Goal: Transaction & Acquisition: Subscribe to service/newsletter

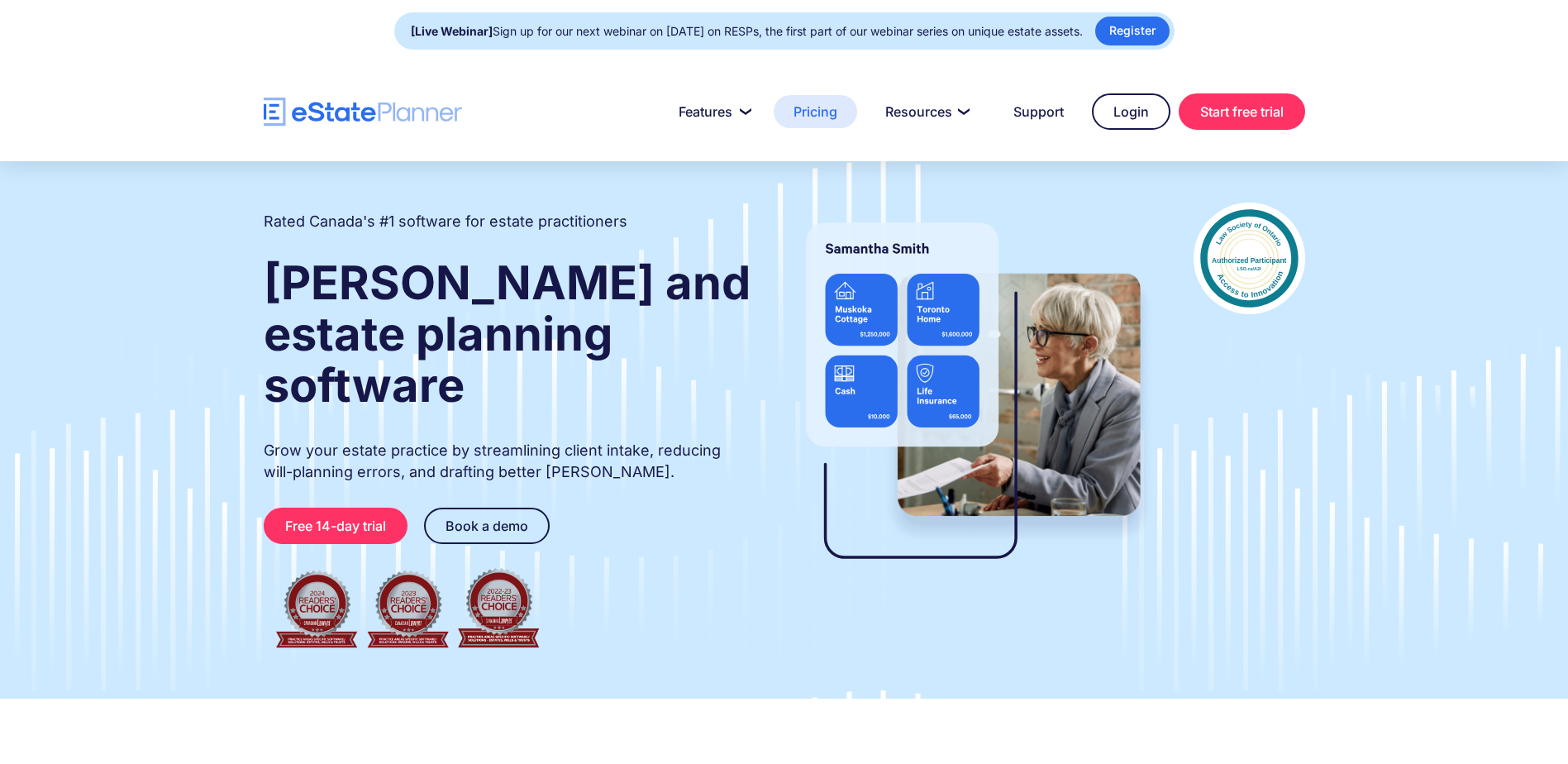
click at [808, 118] on link "Pricing" at bounding box center [815, 111] width 84 height 33
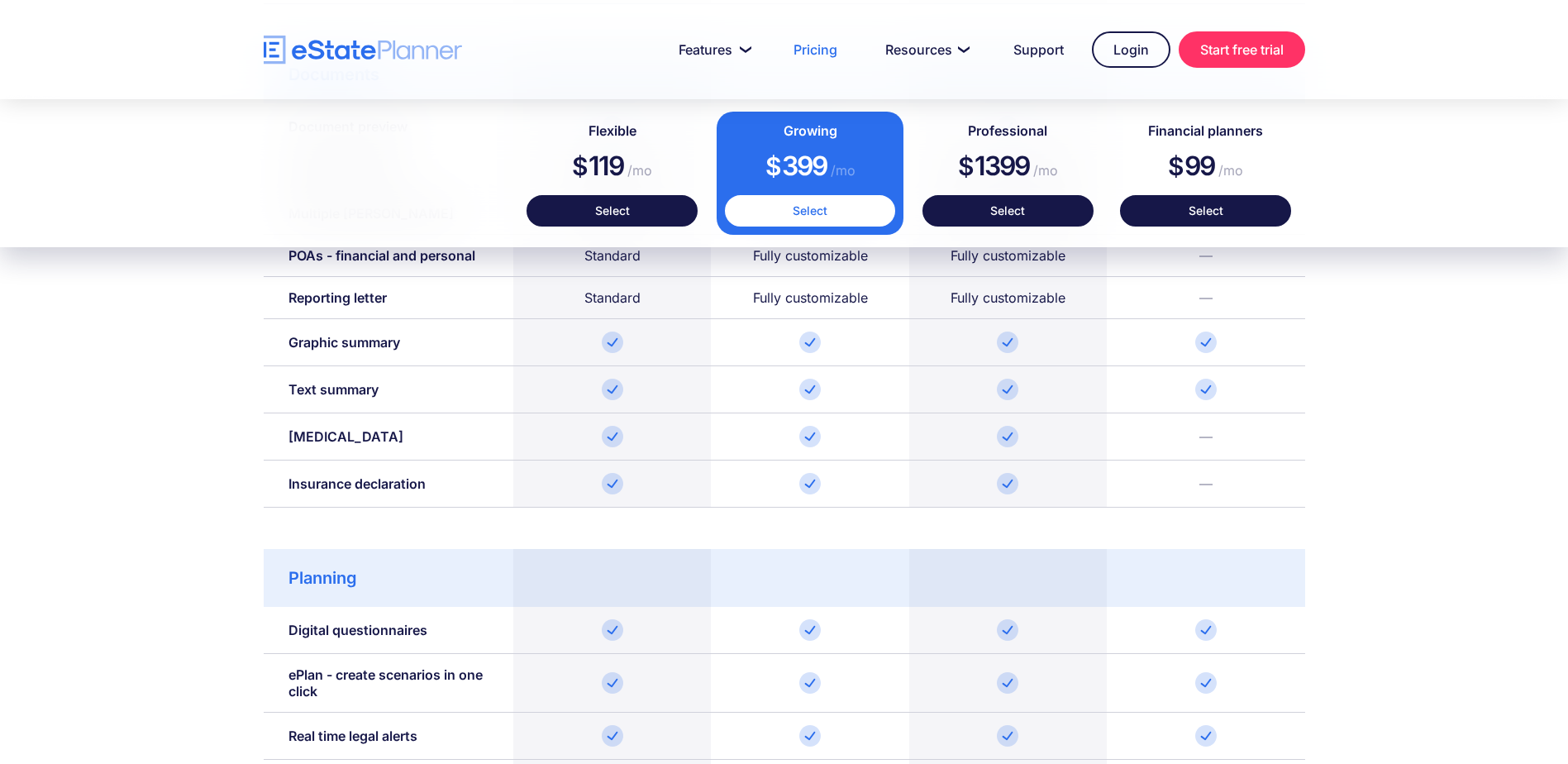
scroll to position [1570, 0]
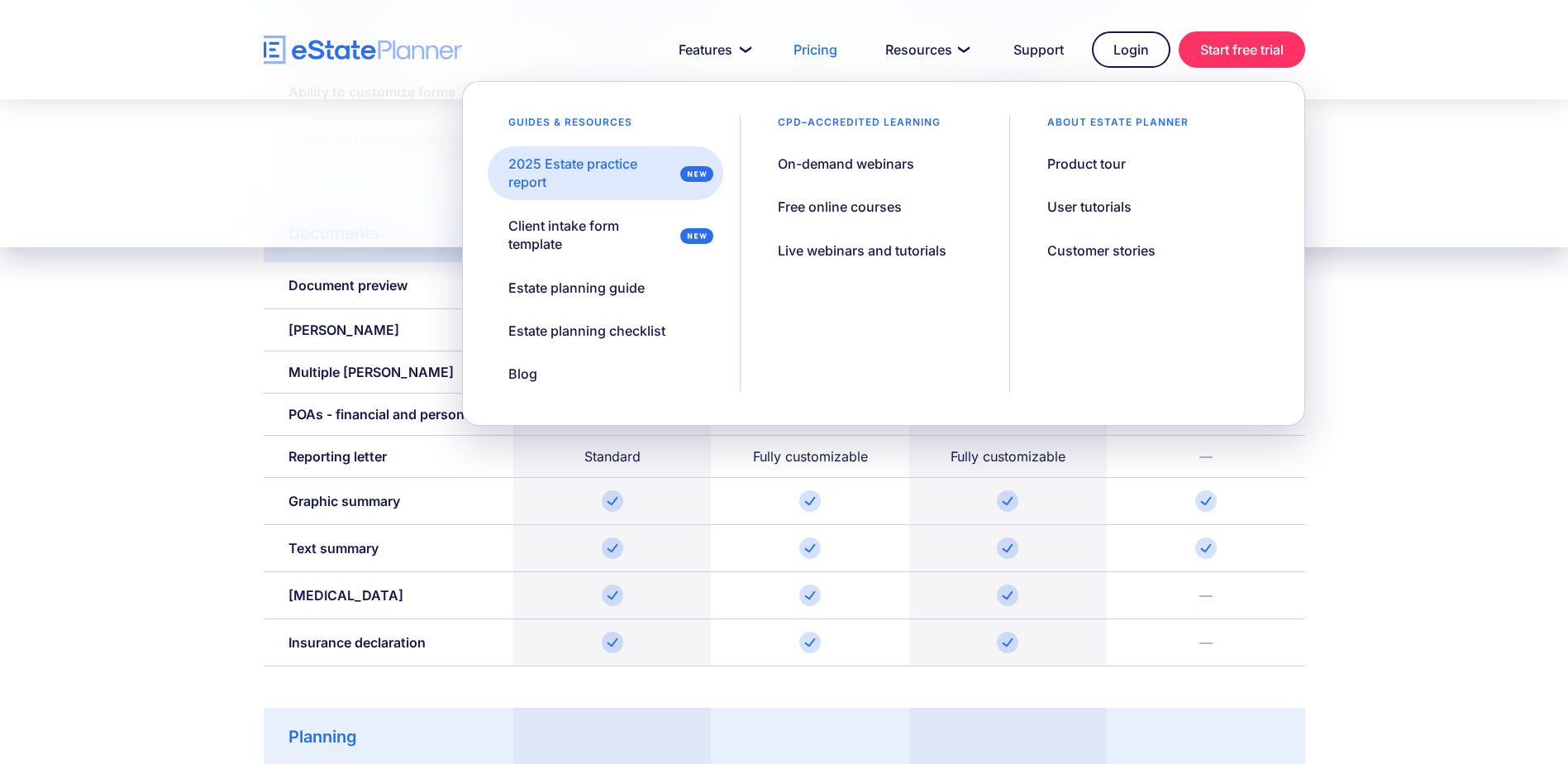
click at [579, 158] on div "2025 Estate practice report" at bounding box center [591, 172] width 165 height 37
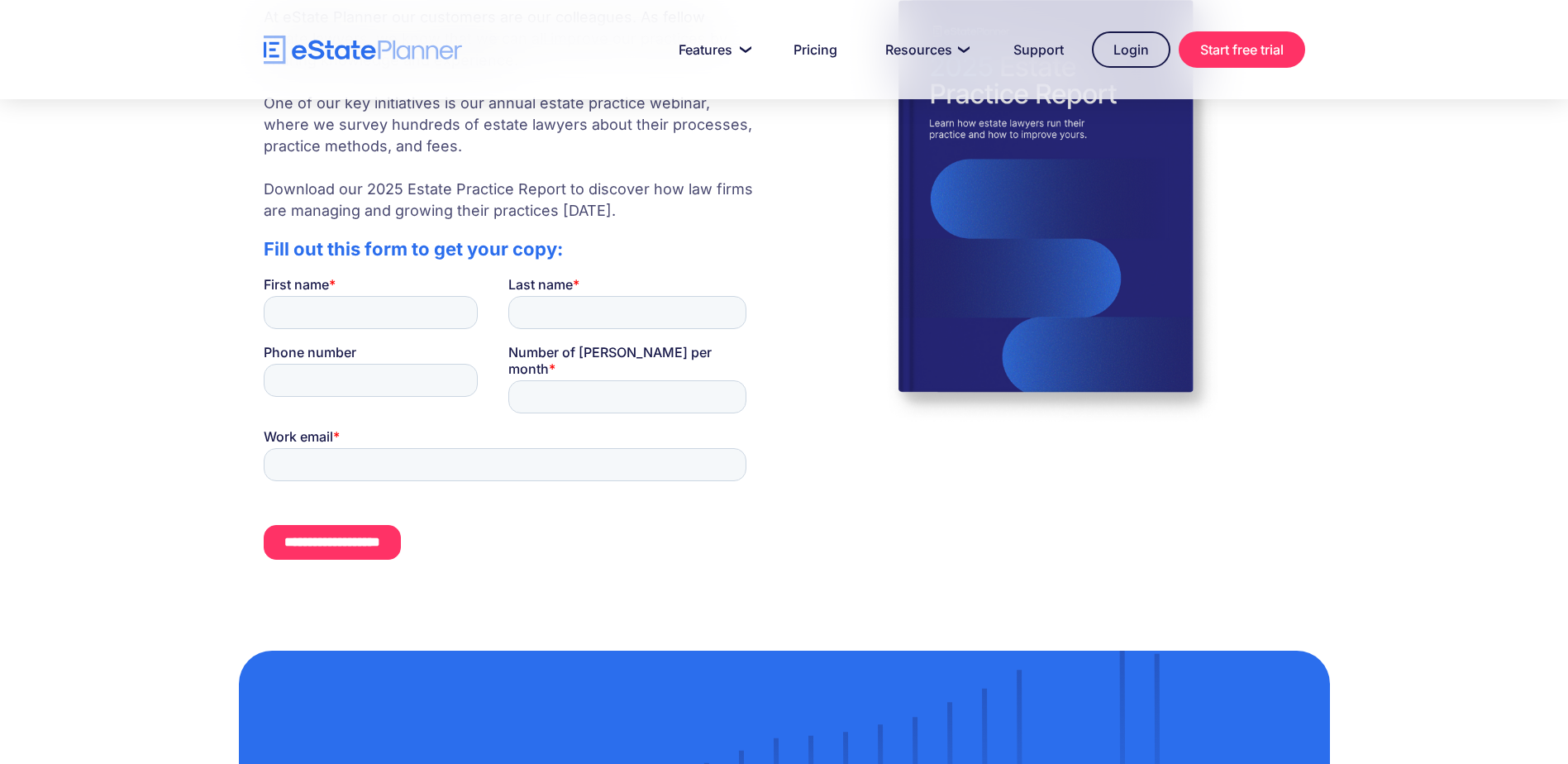
scroll to position [165, 0]
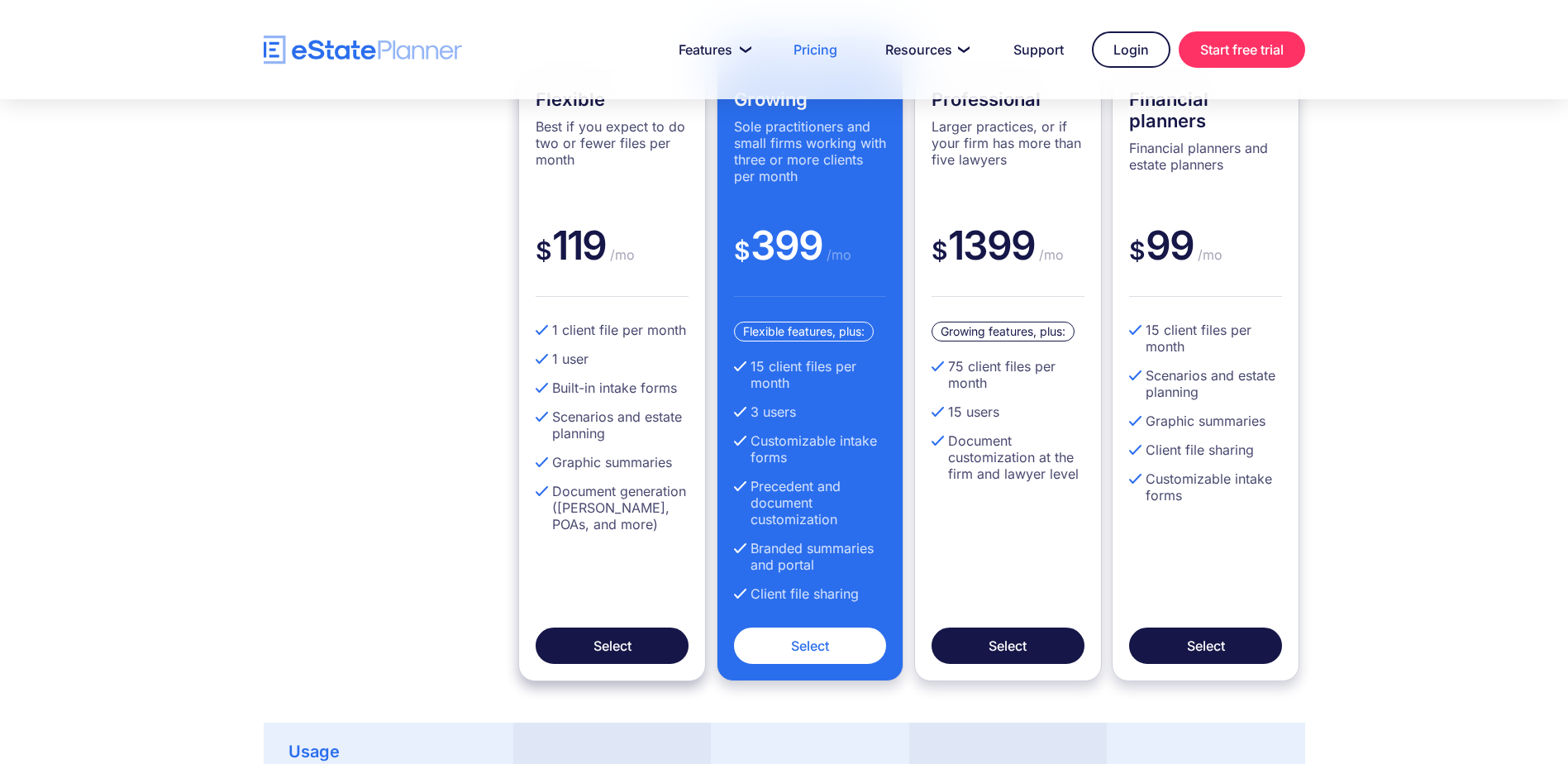
scroll to position [496, 0]
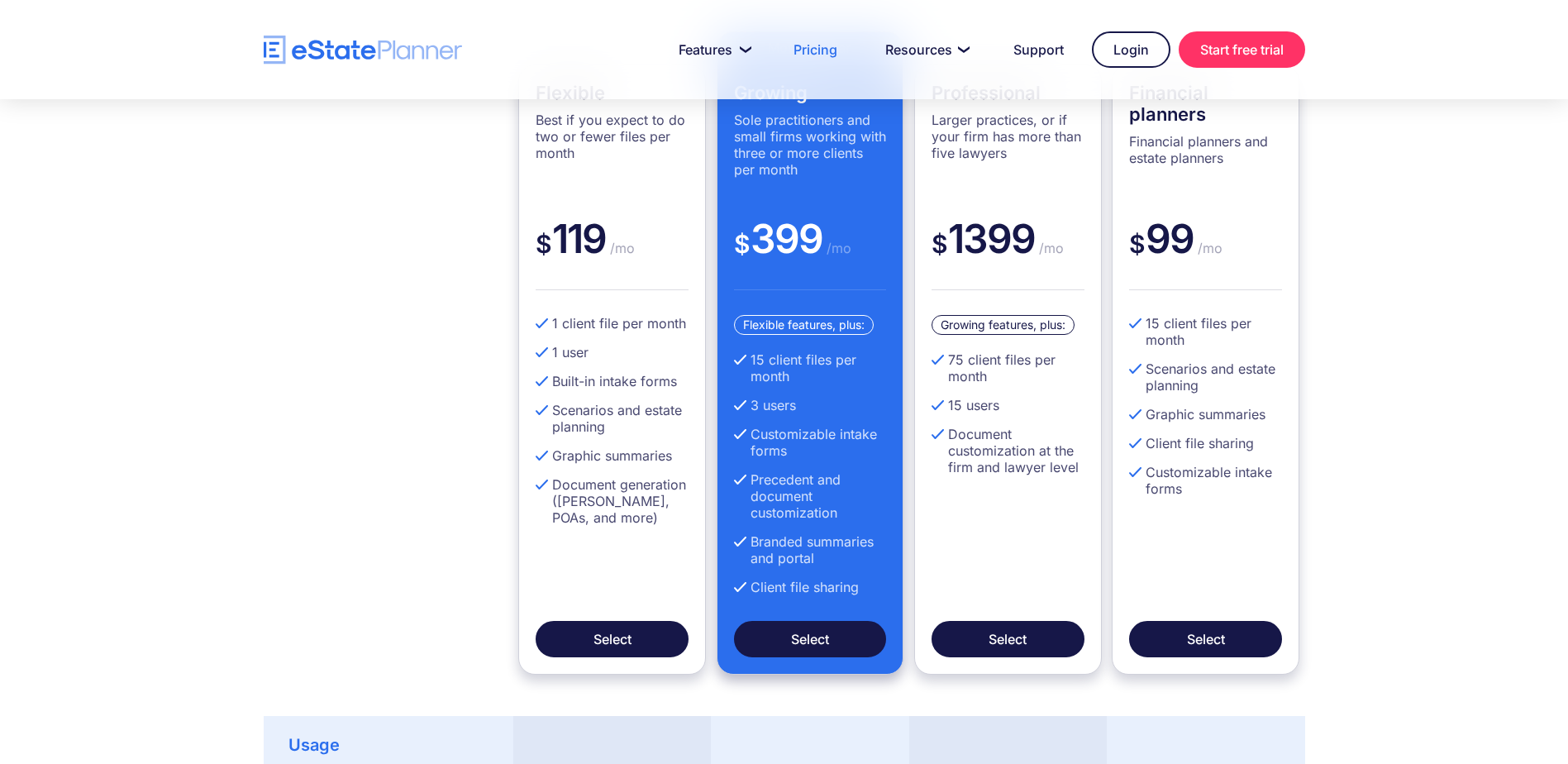
click at [826, 635] on link "Select" at bounding box center [810, 639] width 153 height 36
